Goal: Task Accomplishment & Management: Complete application form

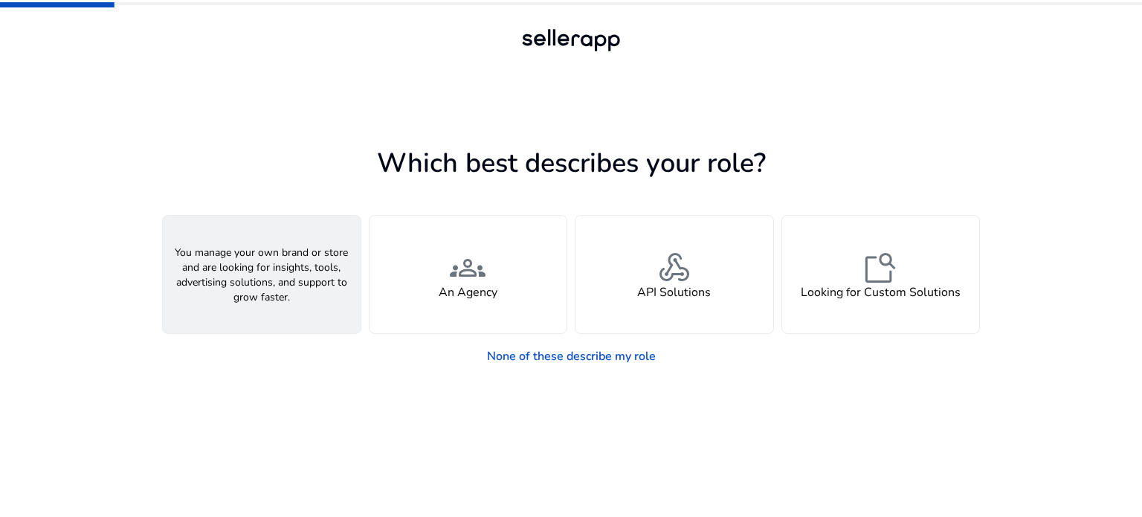
click at [266, 289] on h4 "A Seller" at bounding box center [261, 293] width 45 height 14
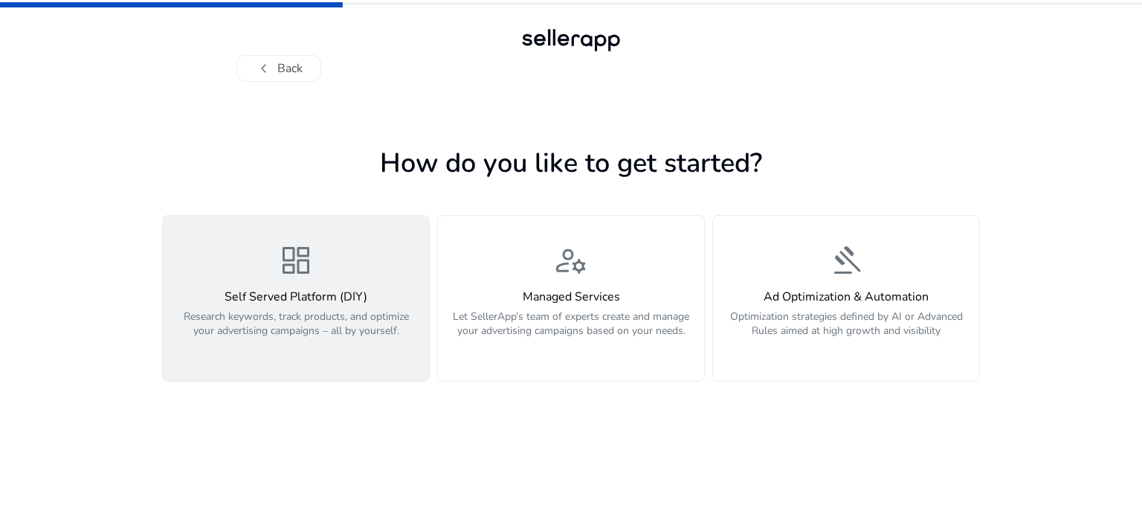
click at [338, 316] on p "Research keywords, track products, and optimize your advertising campaigns – al…" at bounding box center [296, 331] width 248 height 45
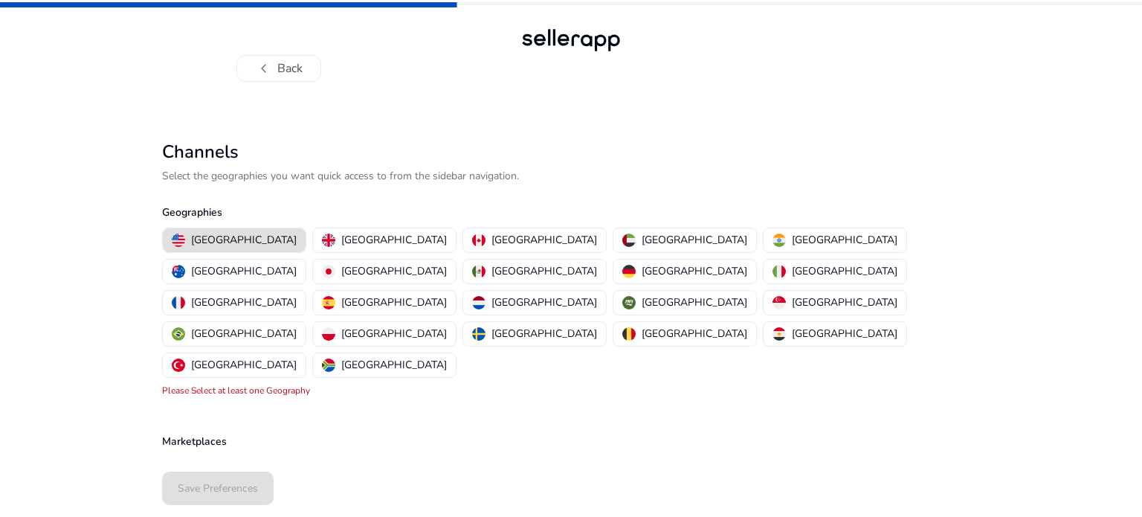
drag, startPoint x: 338, startPoint y: 316, endPoint x: 523, endPoint y: 326, distance: 184.7
click at [523, 326] on div "Channels Select the geographies you want quick access to from the sidebar navig…" at bounding box center [571, 269] width 818 height 257
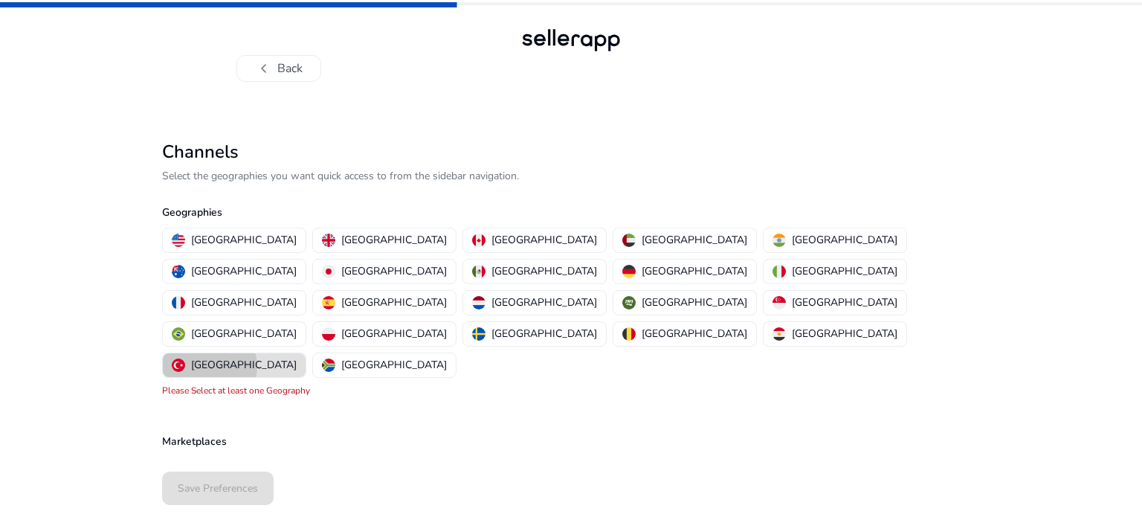
click at [297, 357] on p "[GEOGRAPHIC_DATA]" at bounding box center [244, 365] width 106 height 16
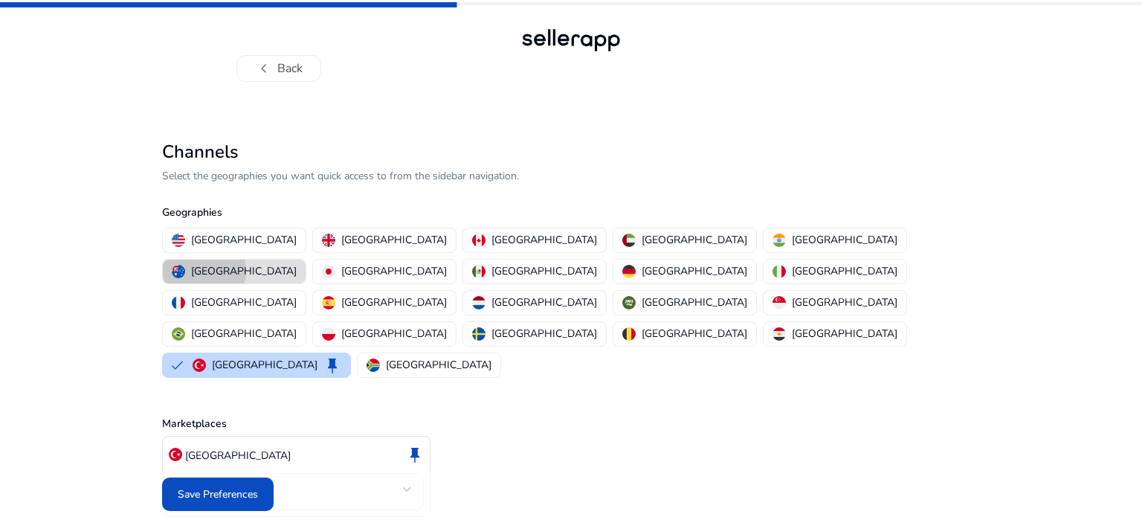
click at [297, 263] on p "[GEOGRAPHIC_DATA]" at bounding box center [244, 271] width 106 height 16
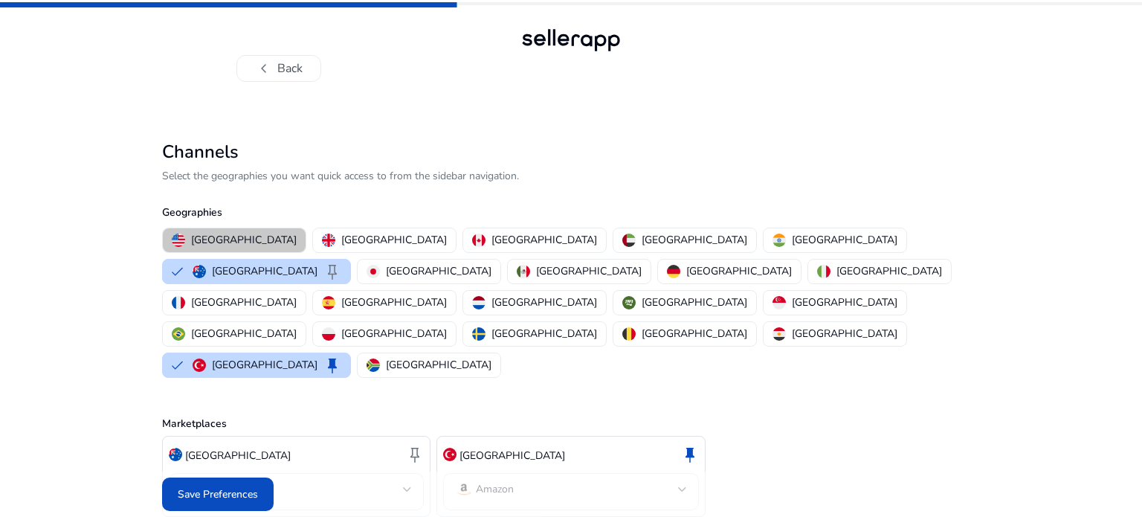
click at [238, 242] on p "[GEOGRAPHIC_DATA]" at bounding box center [244, 240] width 106 height 16
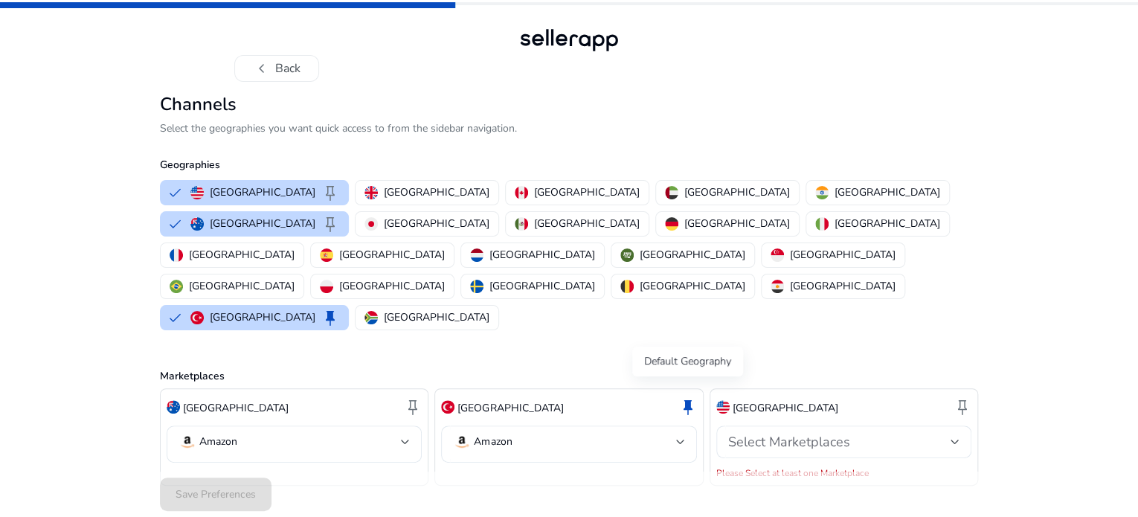
click at [685, 398] on span "keep" at bounding box center [688, 407] width 18 height 18
click at [339, 309] on div "Turkey keep" at bounding box center [264, 318] width 149 height 18
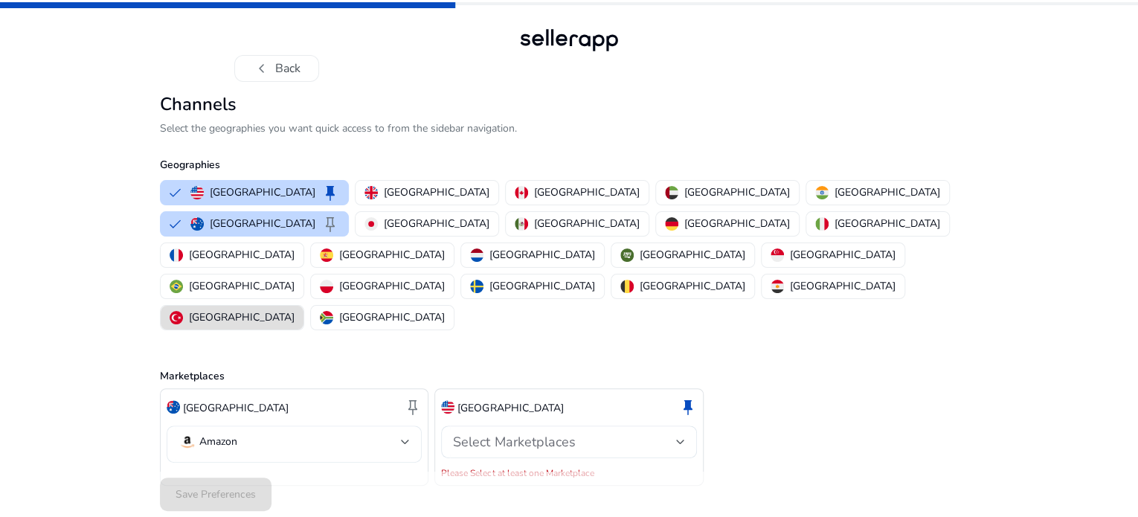
scroll to position [10, 0]
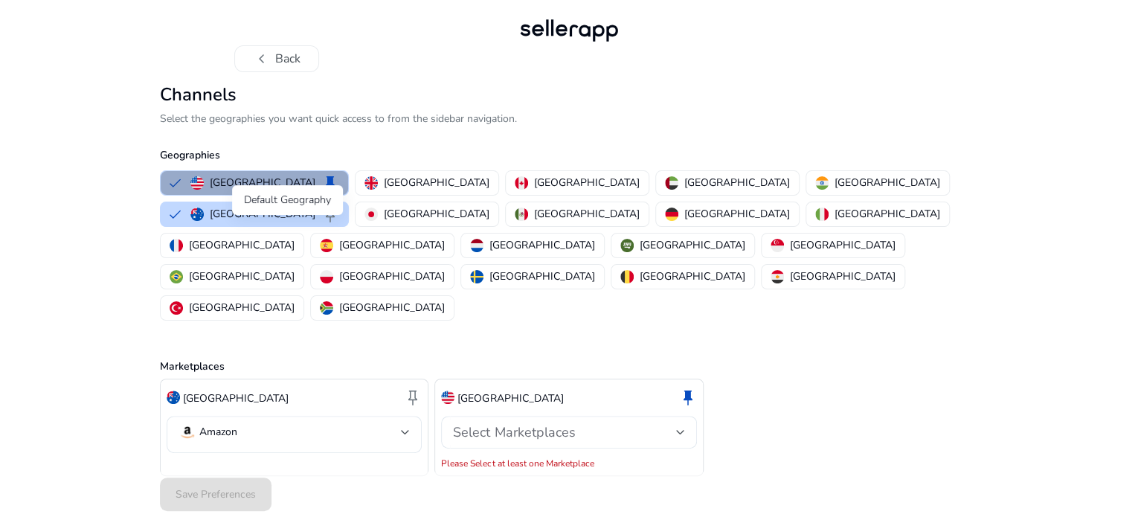
click at [321, 192] on span "keep" at bounding box center [330, 183] width 18 height 18
click at [171, 195] on button "United States keep" at bounding box center [254, 183] width 187 height 24
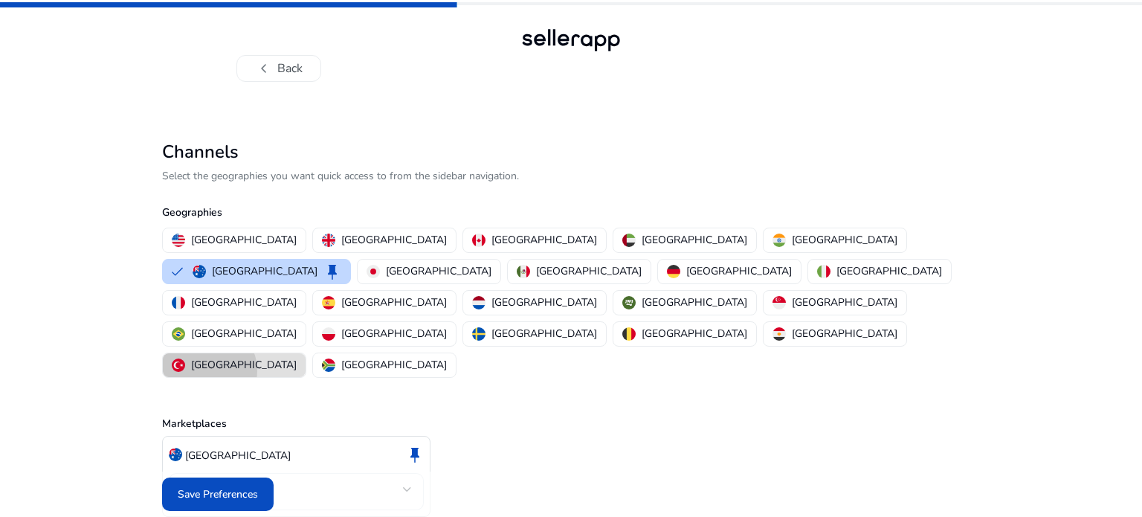
click at [297, 357] on p "[GEOGRAPHIC_DATA]" at bounding box center [244, 365] width 106 height 16
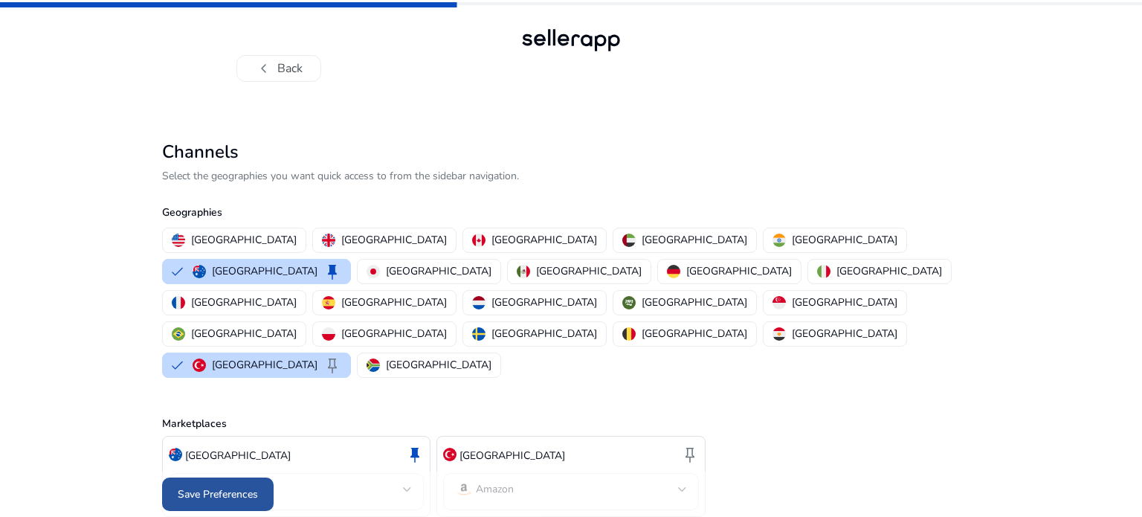
click at [238, 501] on span at bounding box center [218, 495] width 112 height 36
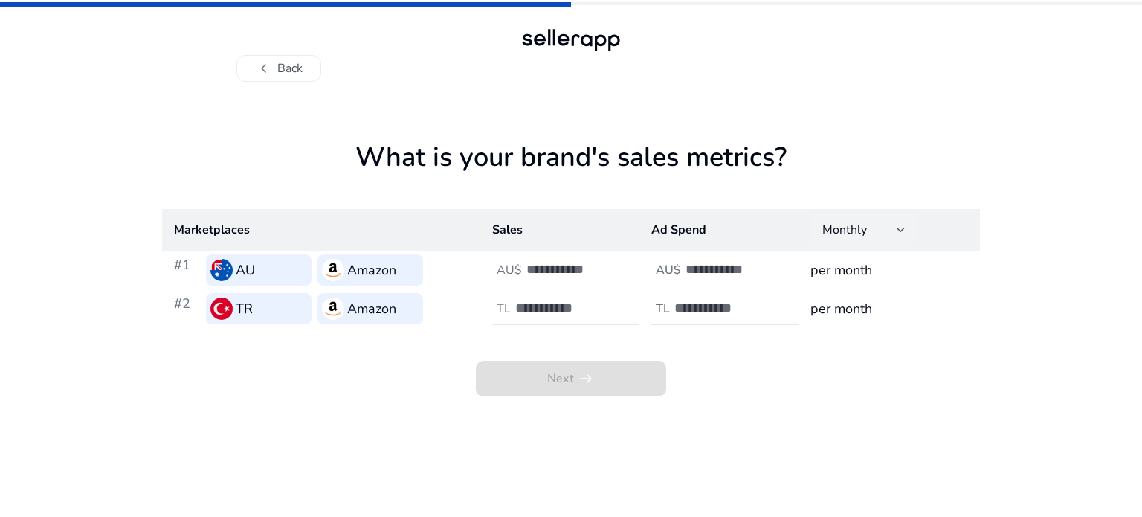
click at [882, 228] on div "Monthly" at bounding box center [859, 230] width 74 height 16
click at [1029, 353] on div at bounding box center [571, 258] width 1142 height 517
click at [862, 277] on h3 "per month" at bounding box center [890, 270] width 158 height 21
click at [550, 263] on input "number" at bounding box center [577, 269] width 100 height 16
click at [621, 268] on input "*" at bounding box center [577, 269] width 100 height 16
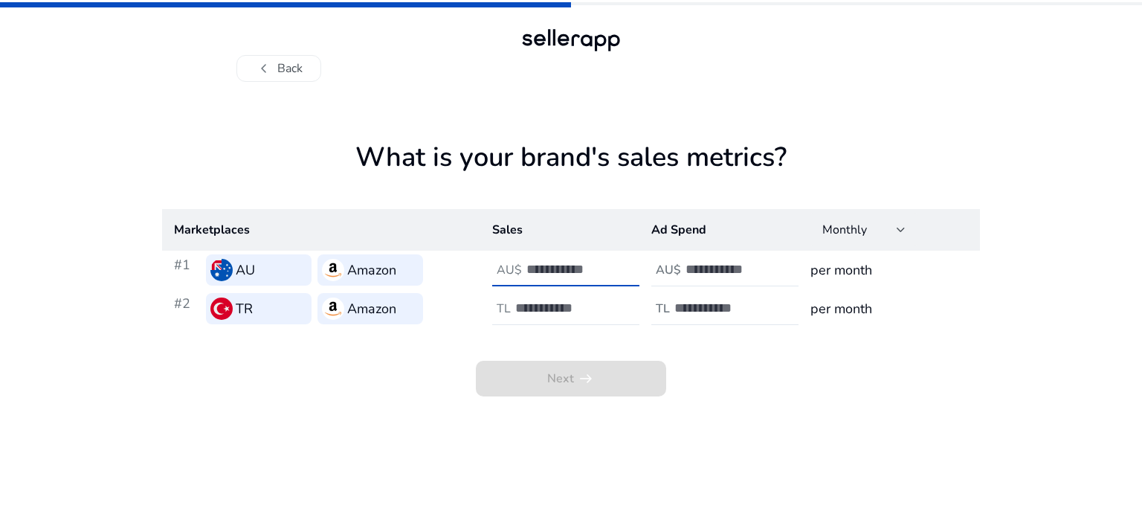
click at [621, 268] on input "*" at bounding box center [577, 269] width 100 height 16
click at [621, 268] on input "**" at bounding box center [577, 269] width 100 height 16
click at [558, 266] on input "**" at bounding box center [577, 269] width 100 height 16
type input "***"
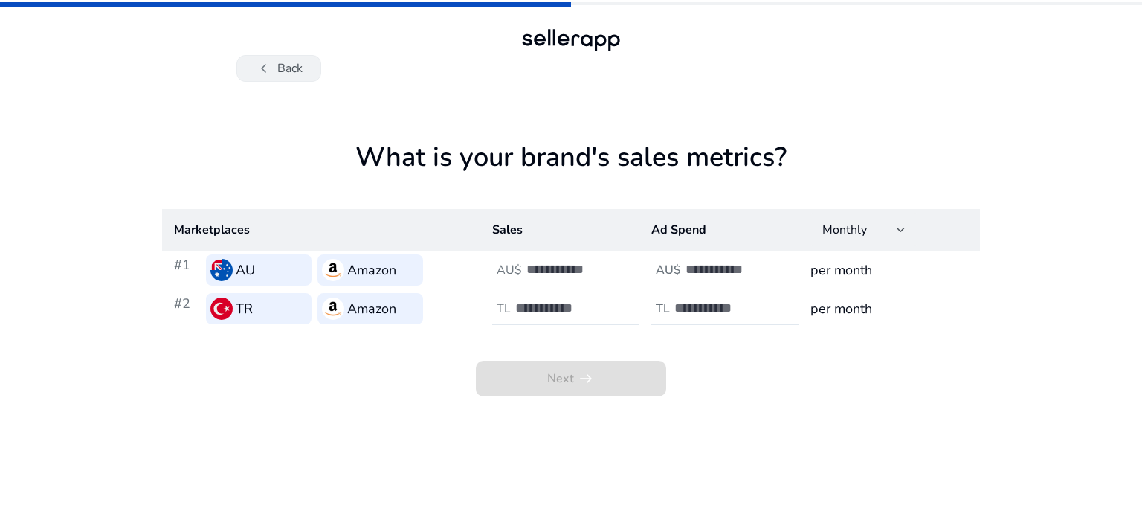
click at [282, 67] on button "chevron_left Back" at bounding box center [278, 68] width 85 height 27
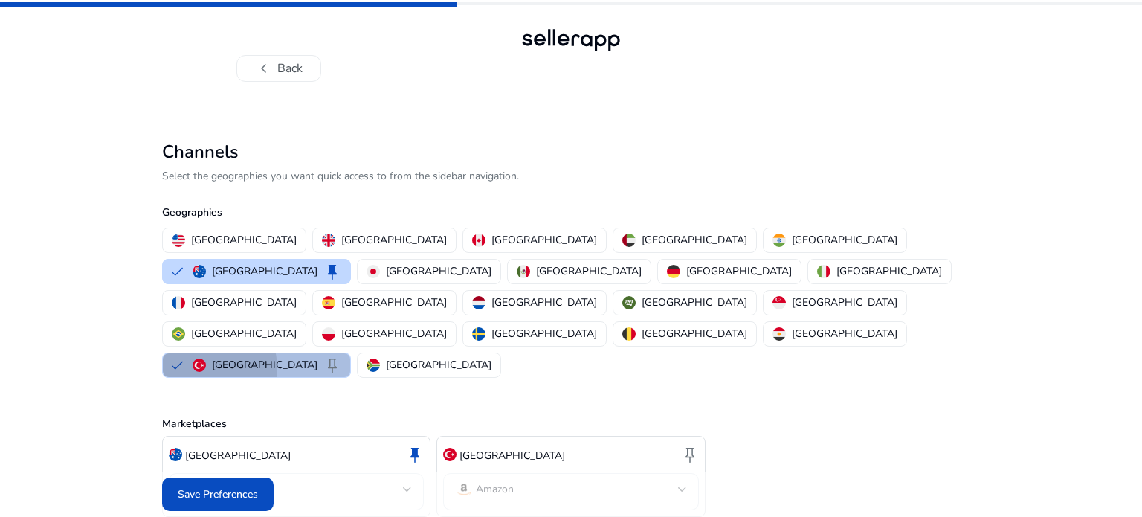
click at [206, 358] on img "button" at bounding box center [199, 364] width 13 height 13
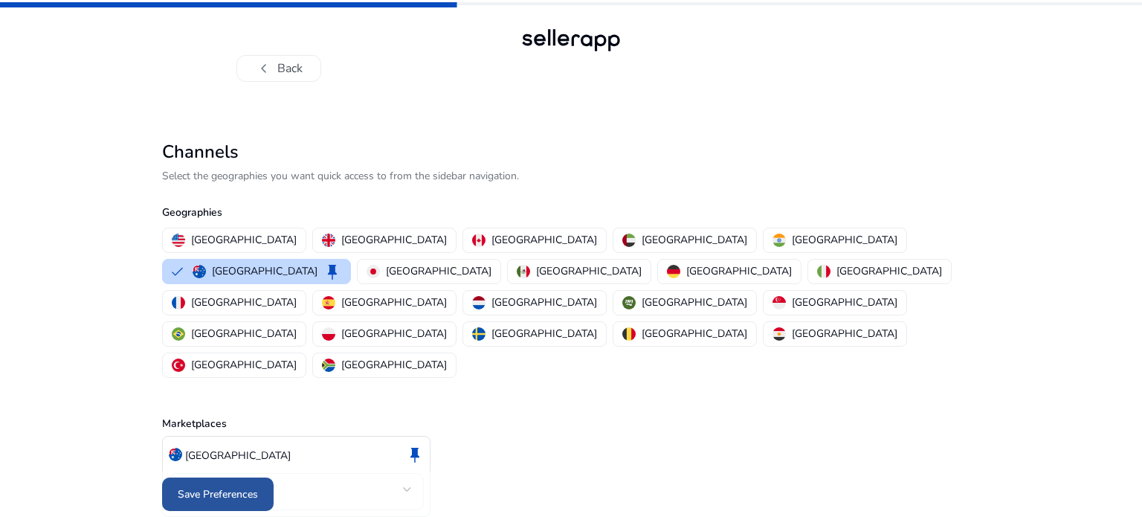
click at [241, 495] on span "Save Preferences" at bounding box center [218, 494] width 80 height 16
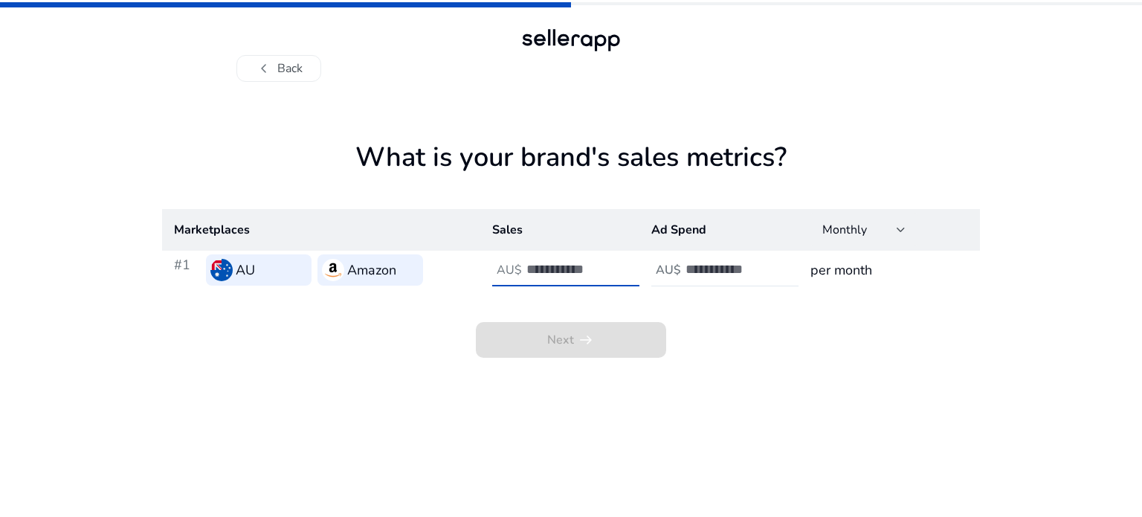
click at [531, 263] on input "number" at bounding box center [577, 269] width 100 height 16
type input "***"
click at [739, 268] on input "number" at bounding box center [736, 269] width 100 height 16
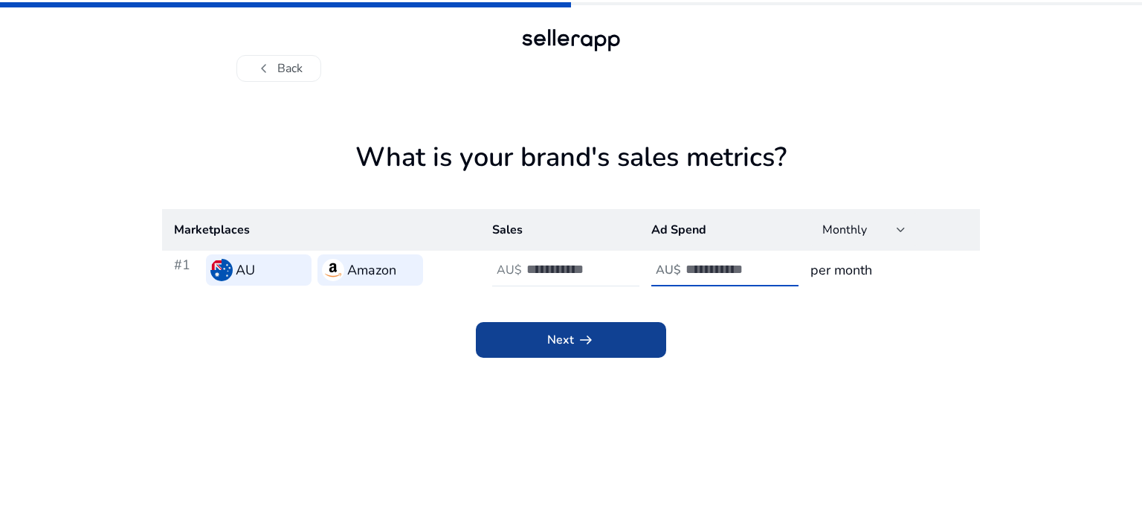
type input "**"
click at [601, 346] on span at bounding box center [571, 340] width 190 height 36
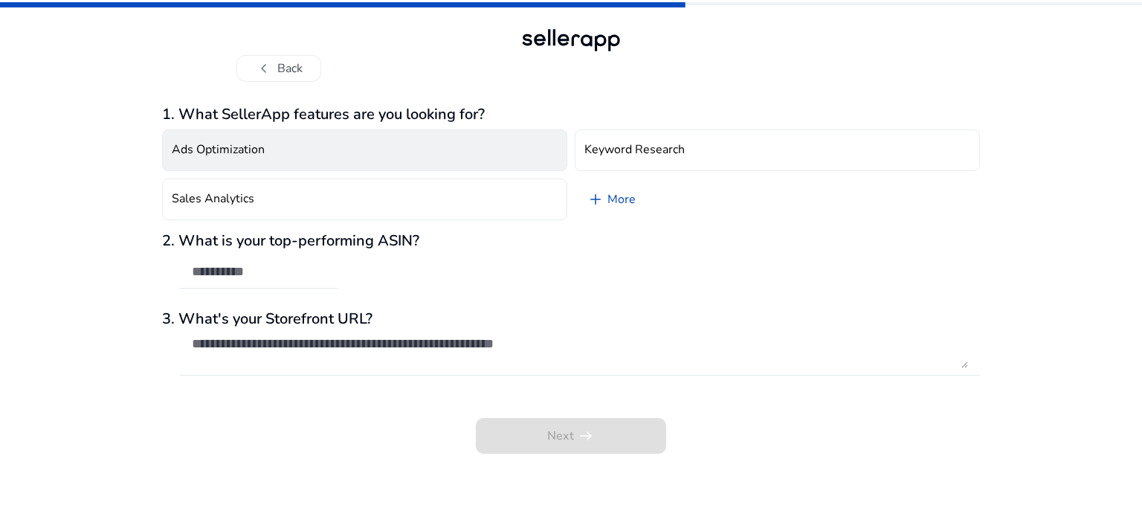
click at [333, 160] on button "Ads Optimization" at bounding box center [364, 150] width 405 height 42
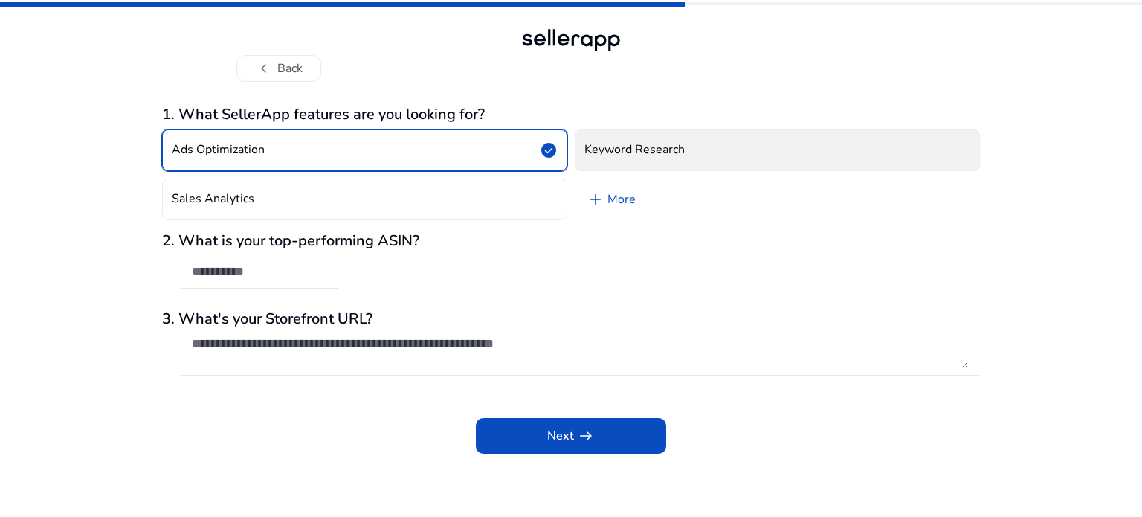
click at [652, 146] on h4 "Keyword Research" at bounding box center [635, 150] width 100 height 14
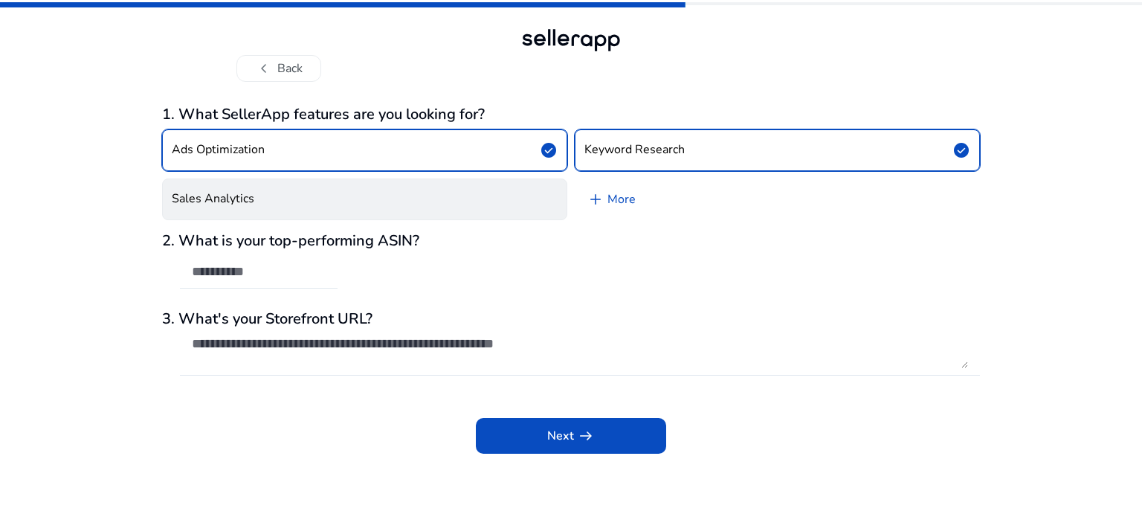
click at [497, 186] on button "Sales Analytics" at bounding box center [364, 199] width 405 height 42
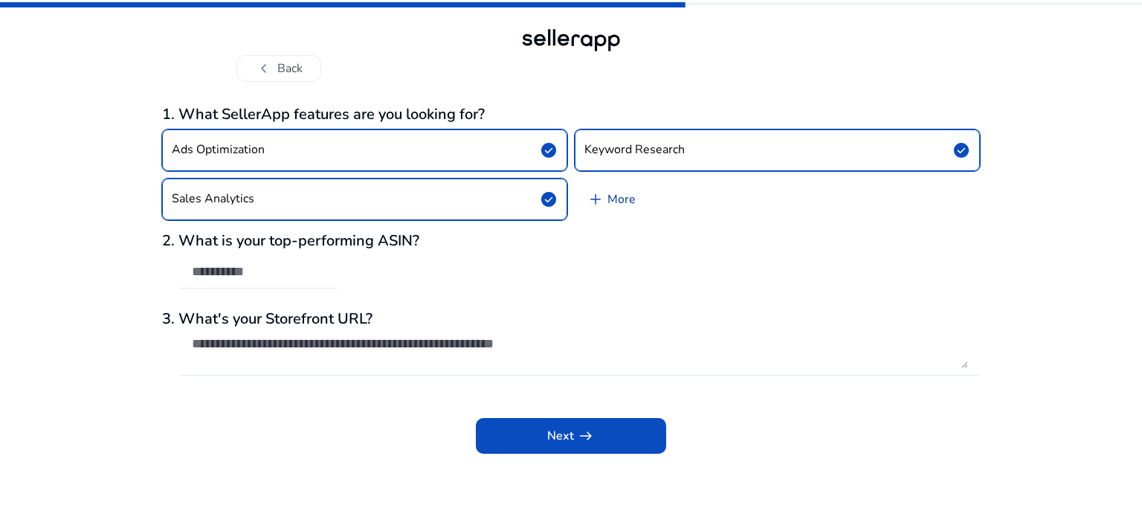
click at [615, 190] on link "add More" at bounding box center [611, 199] width 73 height 42
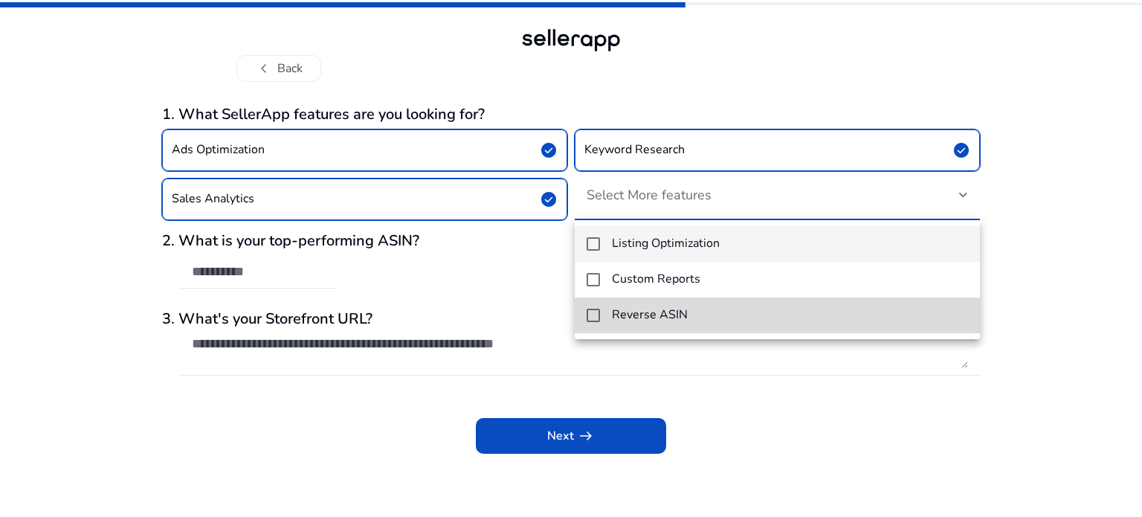
click at [707, 310] on span "Reverse ASIN" at bounding box center [790, 315] width 356 height 14
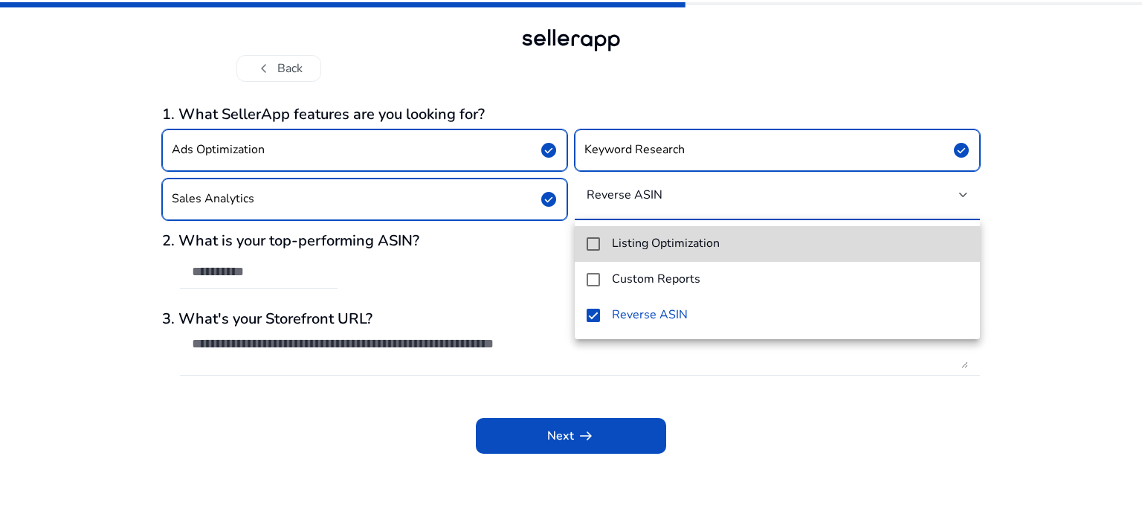
click at [733, 257] on mat-option "Listing Optimization" at bounding box center [777, 244] width 405 height 36
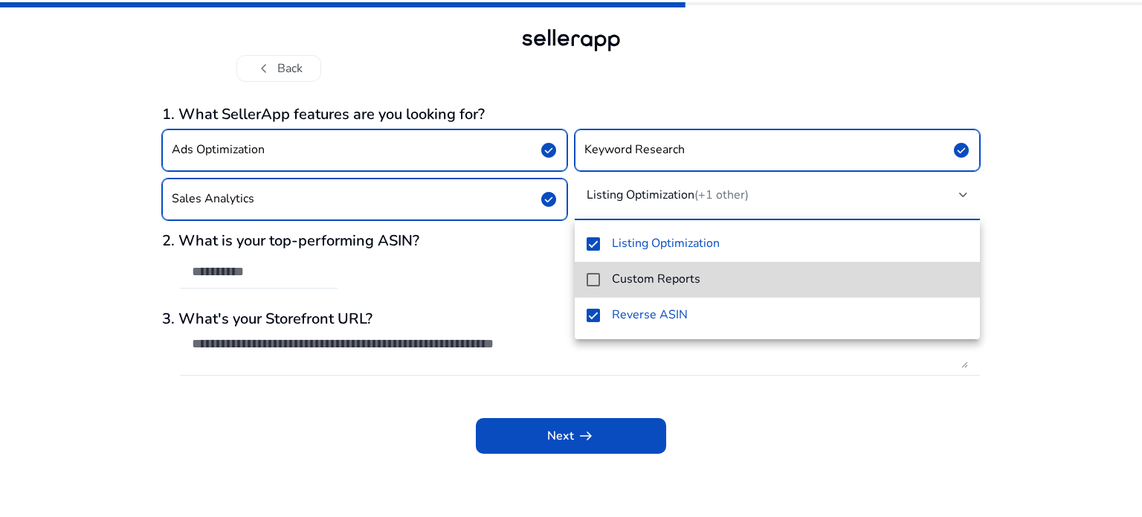
click at [727, 279] on span "Custom Reports" at bounding box center [790, 279] width 356 height 14
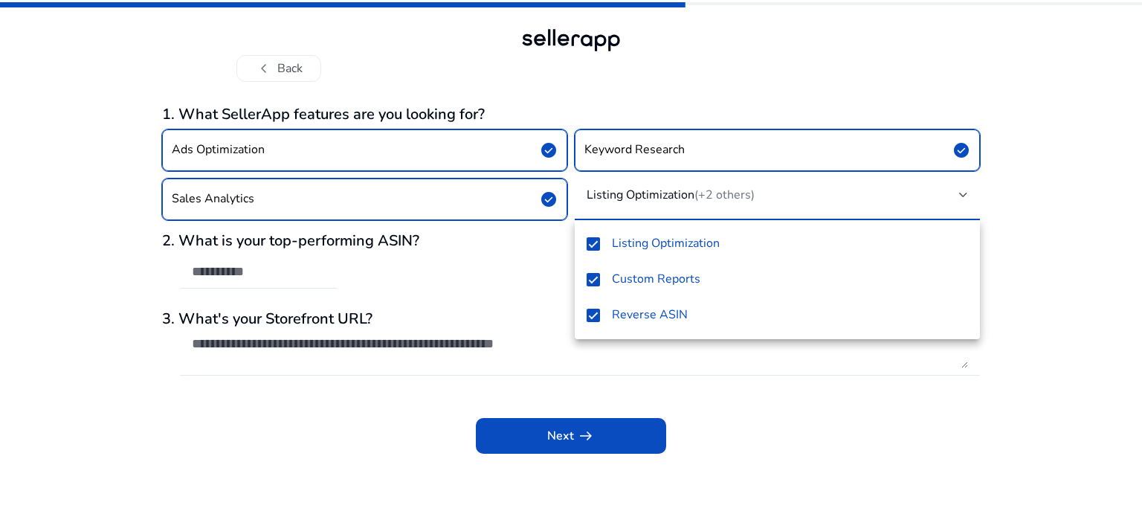
click at [117, 329] on div at bounding box center [571, 258] width 1142 height 517
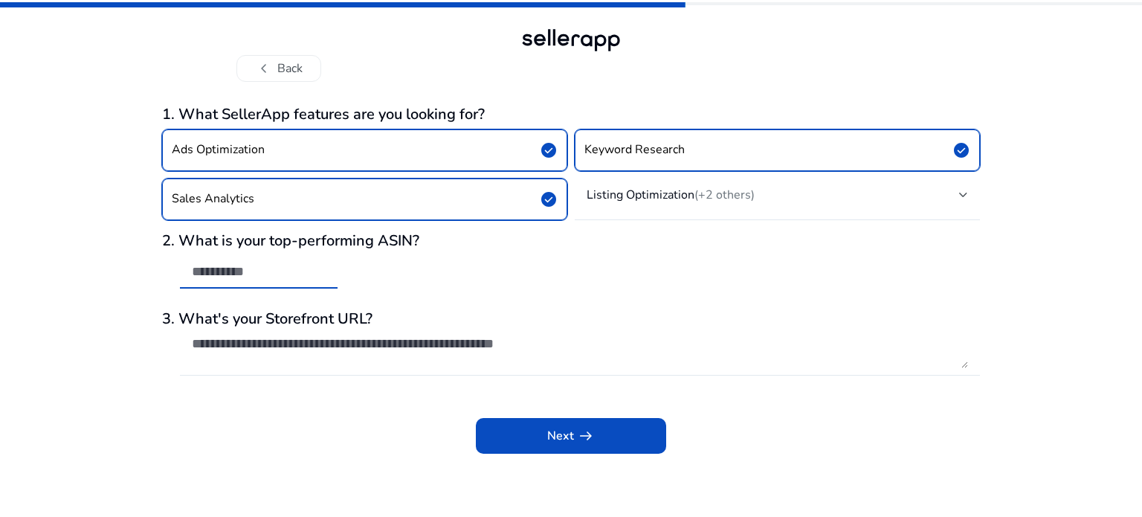
click at [246, 276] on input "text" at bounding box center [259, 271] width 134 height 16
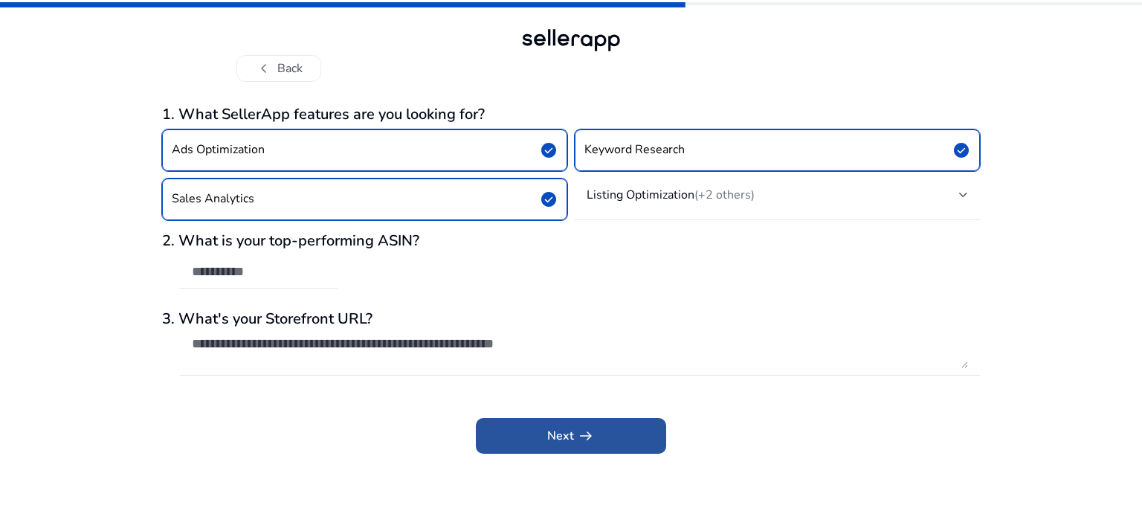
click at [506, 422] on span at bounding box center [571, 436] width 190 height 36
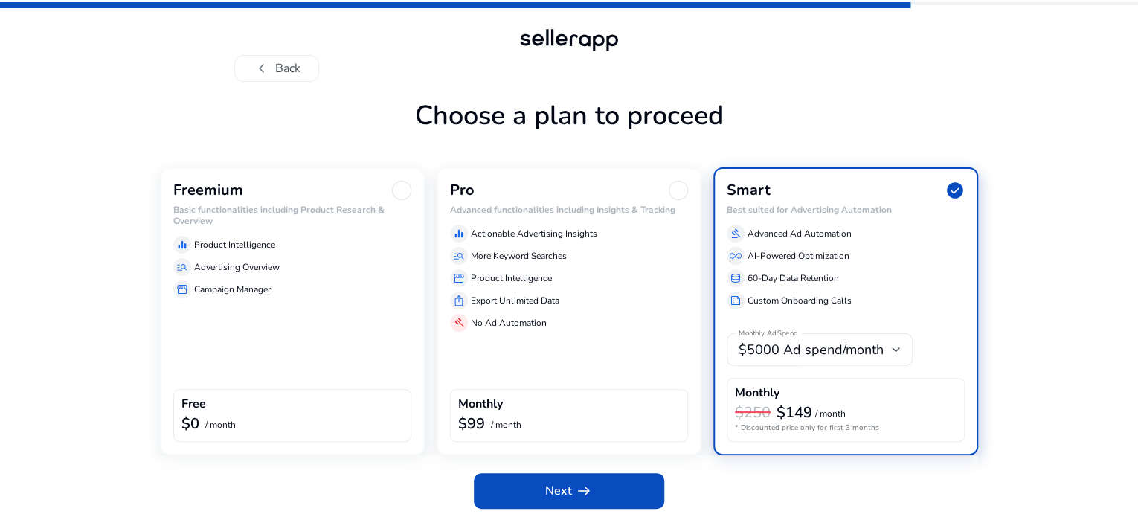
scroll to position [51, 0]
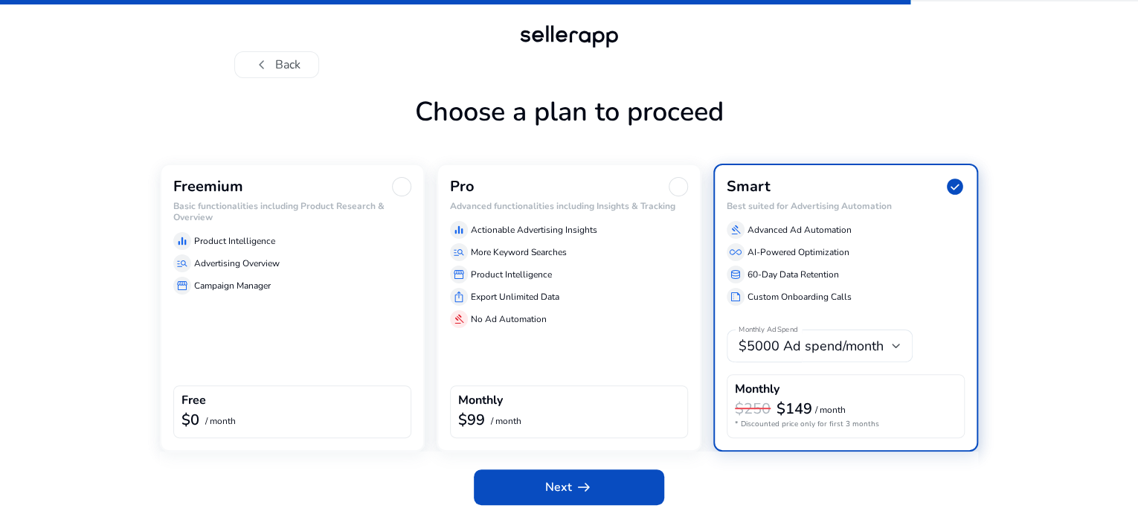
click at [277, 279] on div "storefront Campaign Manager" at bounding box center [292, 286] width 238 height 18
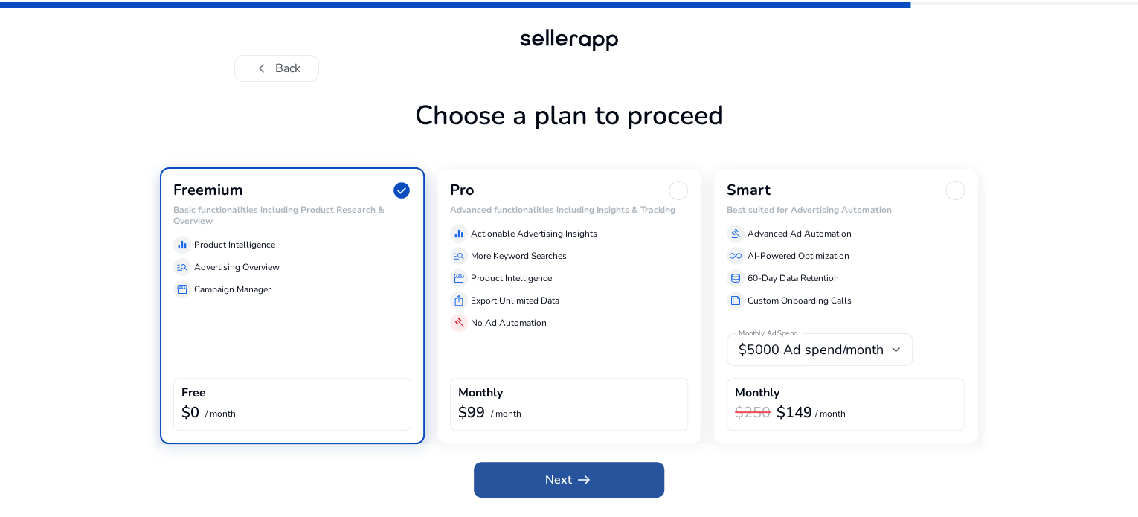
click at [620, 495] on span at bounding box center [569, 480] width 190 height 36
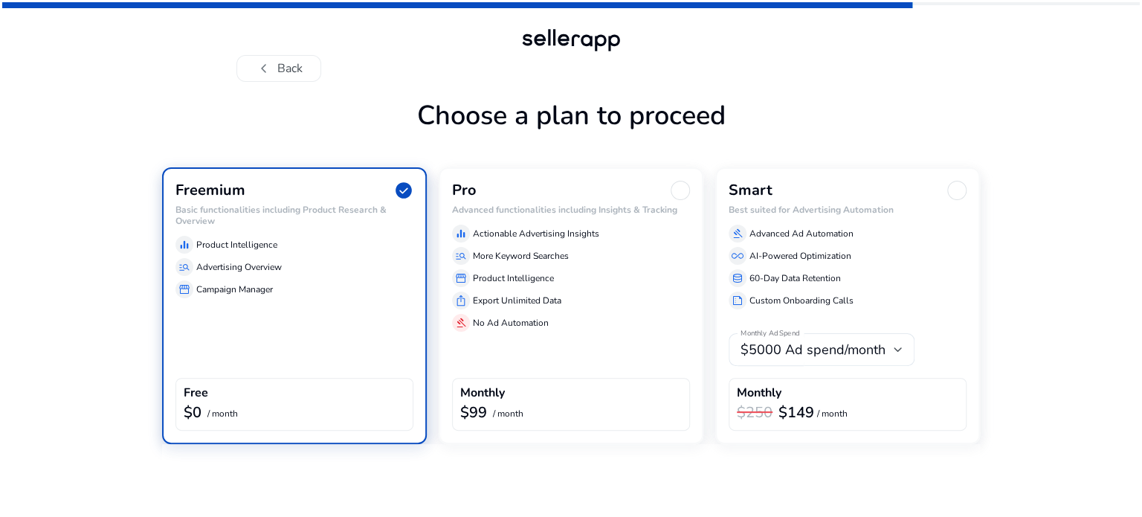
scroll to position [0, 0]
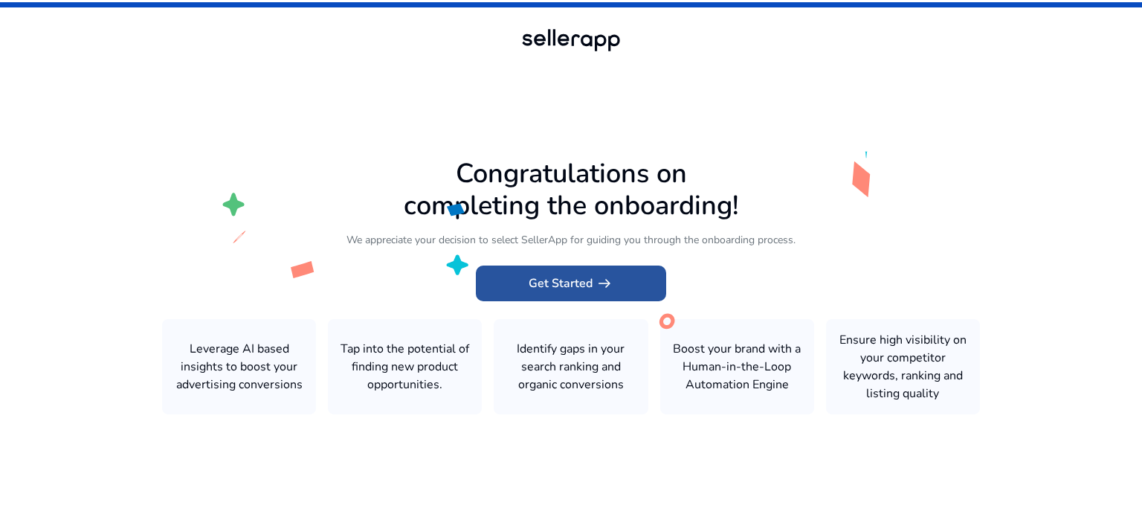
click at [614, 291] on span at bounding box center [571, 283] width 190 height 36
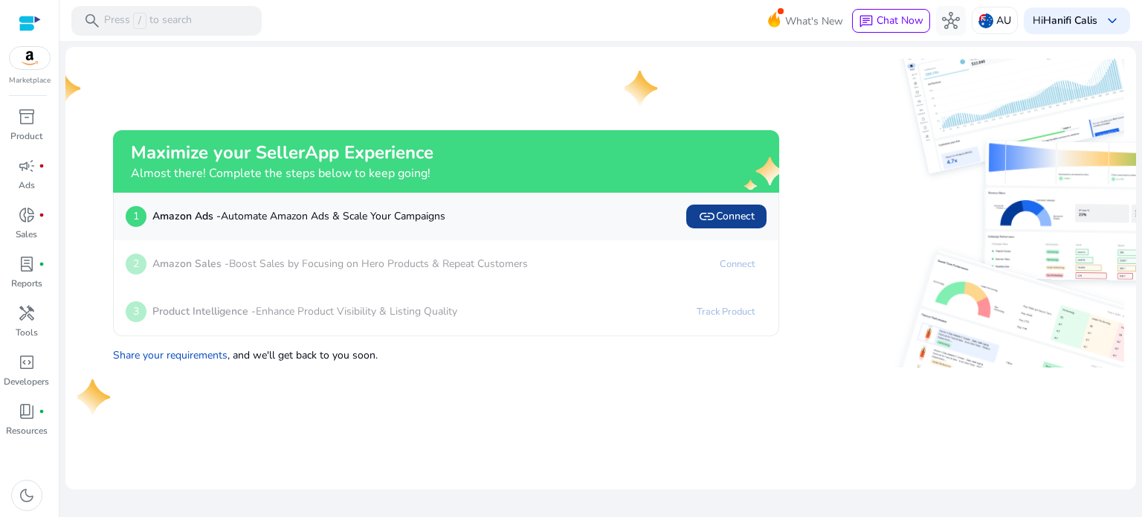
click at [741, 205] on span at bounding box center [726, 217] width 80 height 36
